Goal: Transaction & Acquisition: Purchase product/service

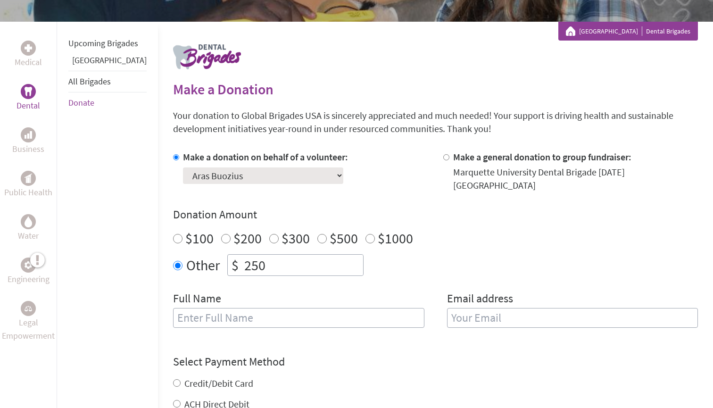
scroll to position [171, 0]
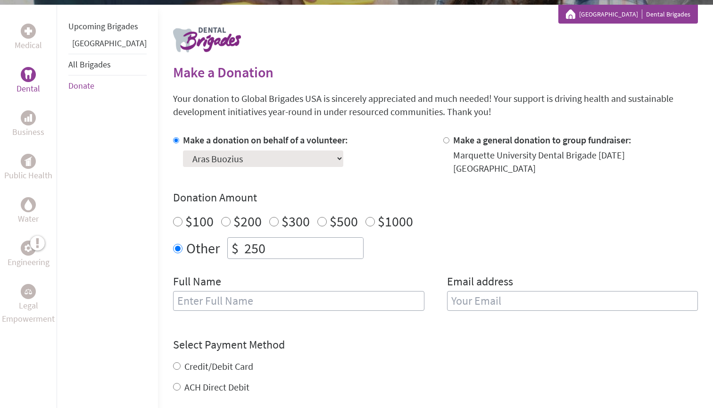
click at [327, 274] on div "Full Name" at bounding box center [298, 298] width 251 height 48
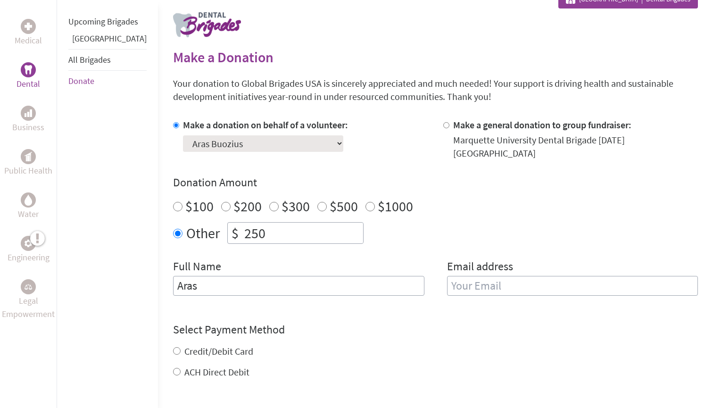
type input "Aras"
type input "[EMAIL_ADDRESS][DOMAIN_NAME]"
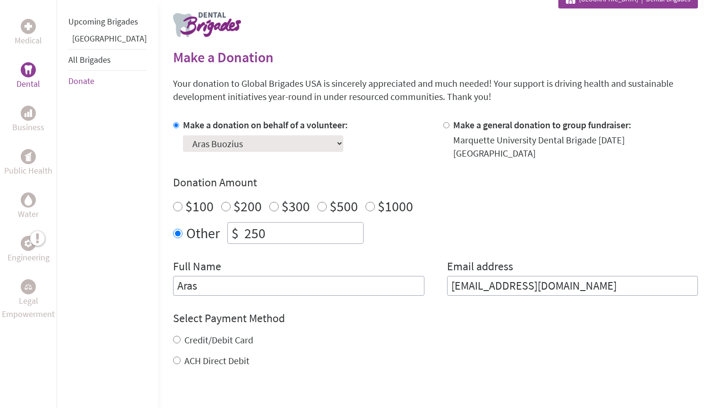
click at [429, 311] on h4 "Select Payment Method" at bounding box center [435, 318] width 525 height 15
click at [173, 336] on input "Credit/Debit Card" at bounding box center [177, 340] width 8 height 8
radio input "true"
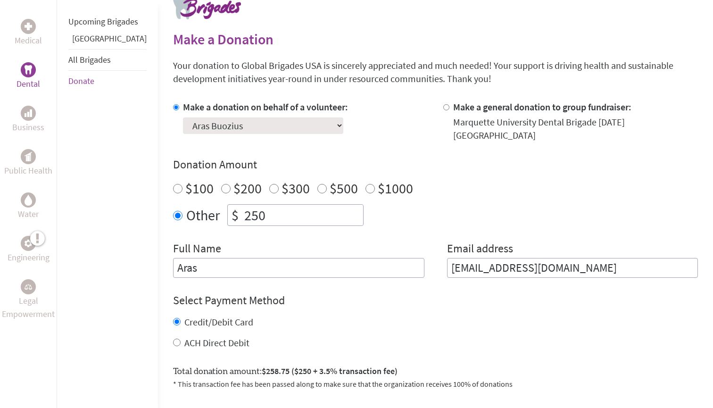
scroll to position [182, 0]
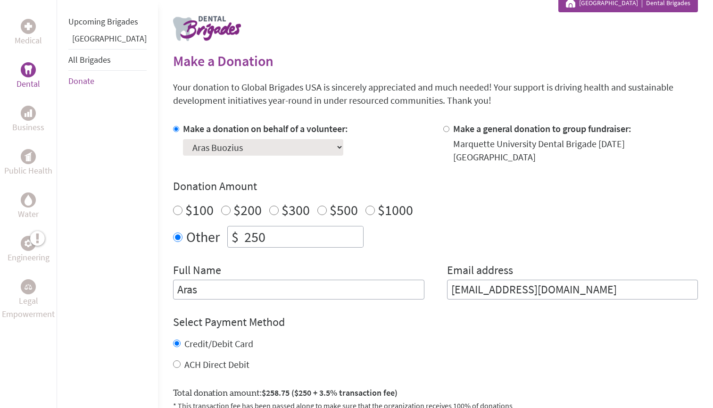
click at [236, 263] on div "Full Name [PERSON_NAME]" at bounding box center [298, 281] width 251 height 37
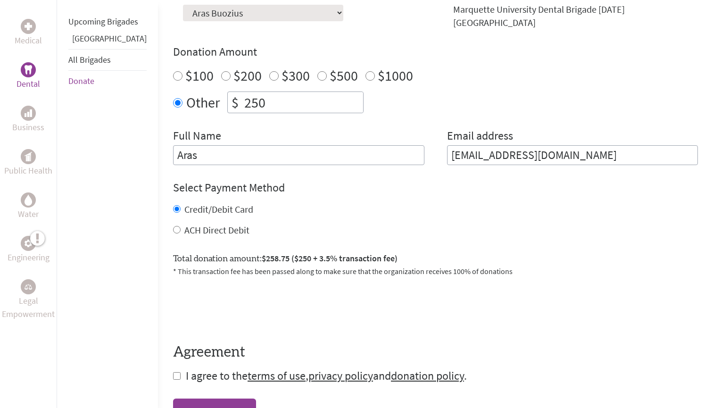
scroll to position [369, 0]
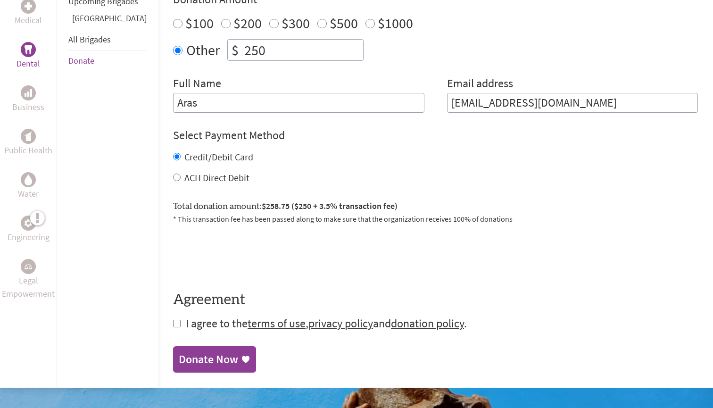
click at [173, 320] on input "checkbox" at bounding box center [177, 324] width 8 height 8
checkbox input "true"
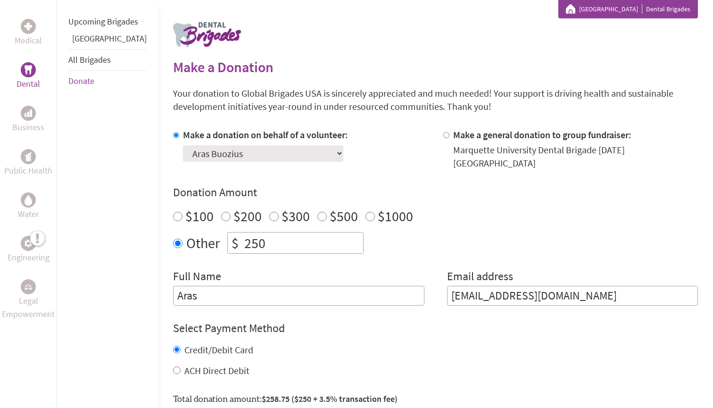
scroll to position [174, 0]
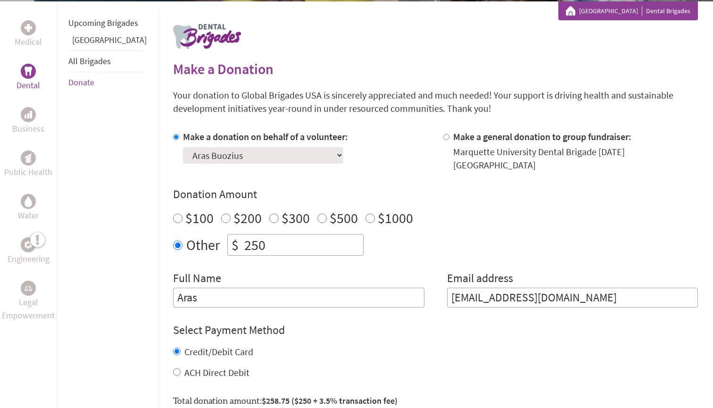
click at [381, 258] on div "Make a donation on behalf of a volunteer: Select a volunteer... [PERSON_NAME] […" at bounding box center [435, 218] width 525 height 177
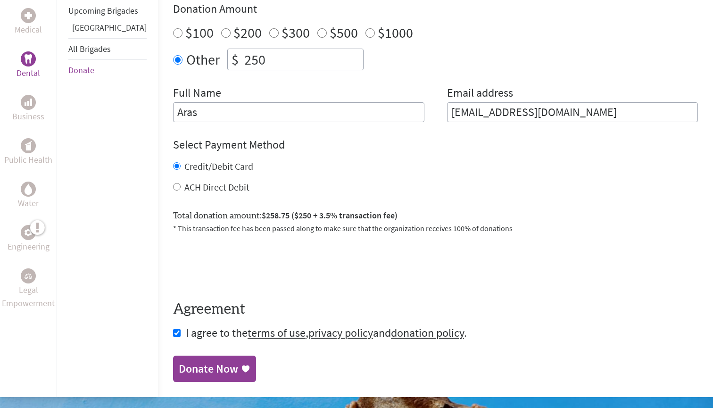
scroll to position [396, 0]
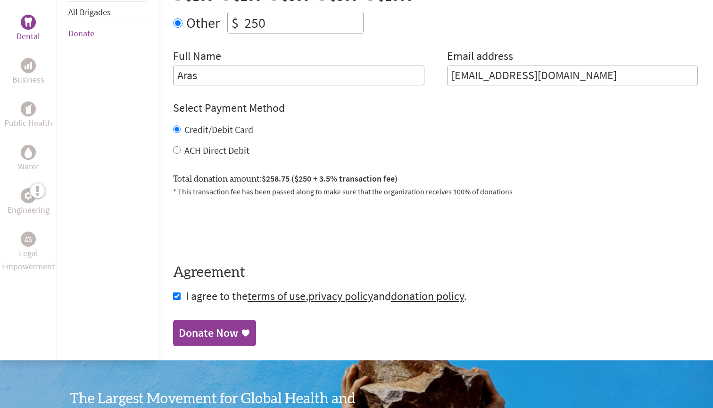
click at [202, 325] on div "Donate Now" at bounding box center [208, 332] width 59 height 15
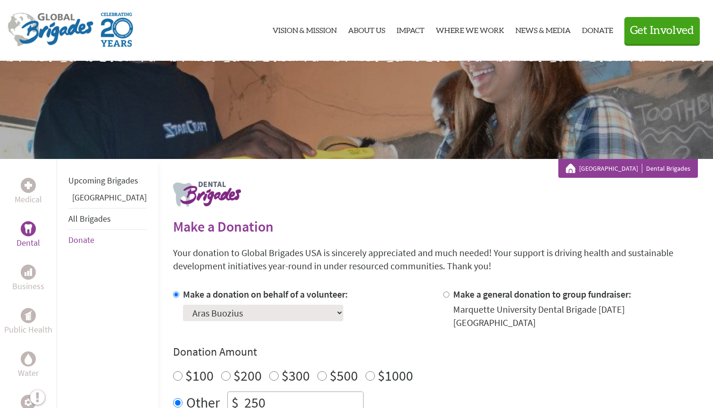
scroll to position [69, 0]
